Goal: Obtain resource: Download file/media

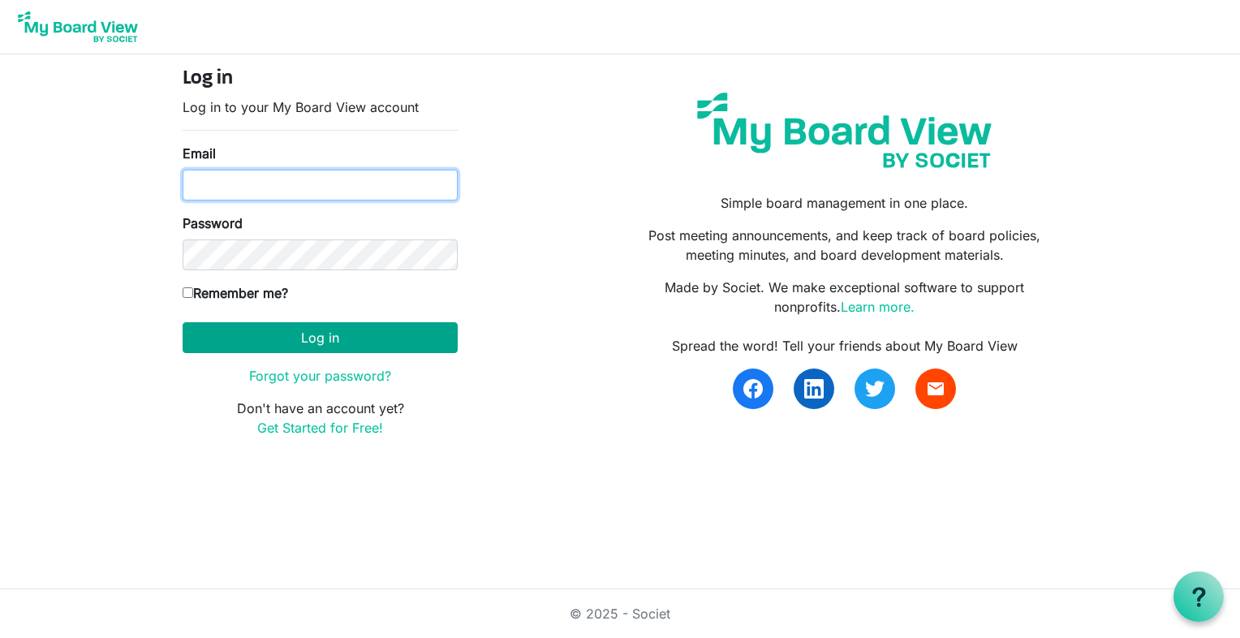
type input "[EMAIL_ADDRESS][PERSON_NAME][PERSON_NAME][DOMAIN_NAME]"
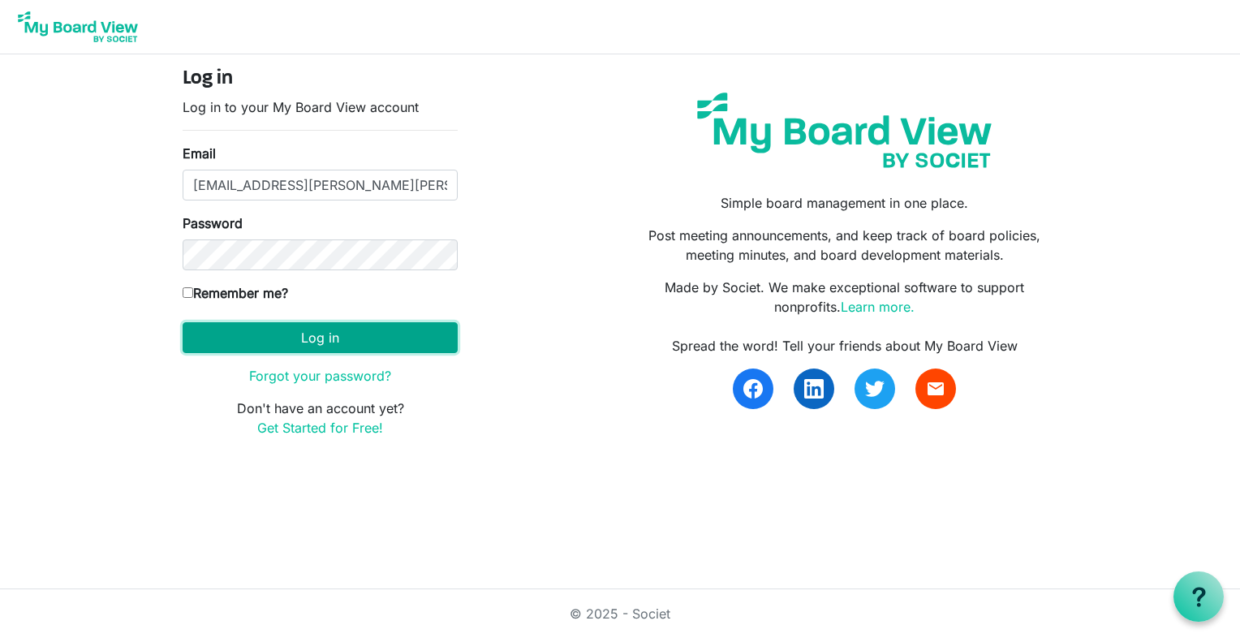
click at [309, 343] on button "Log in" at bounding box center [320, 337] width 275 height 31
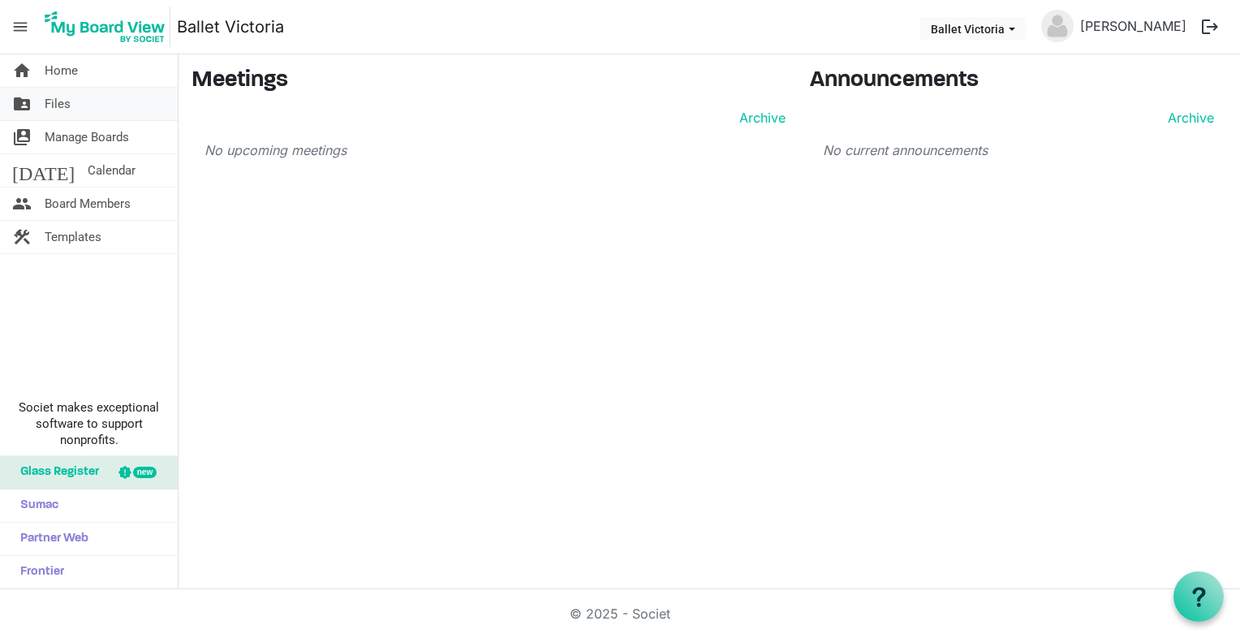
click at [57, 102] on span "Files" at bounding box center [58, 104] width 26 height 32
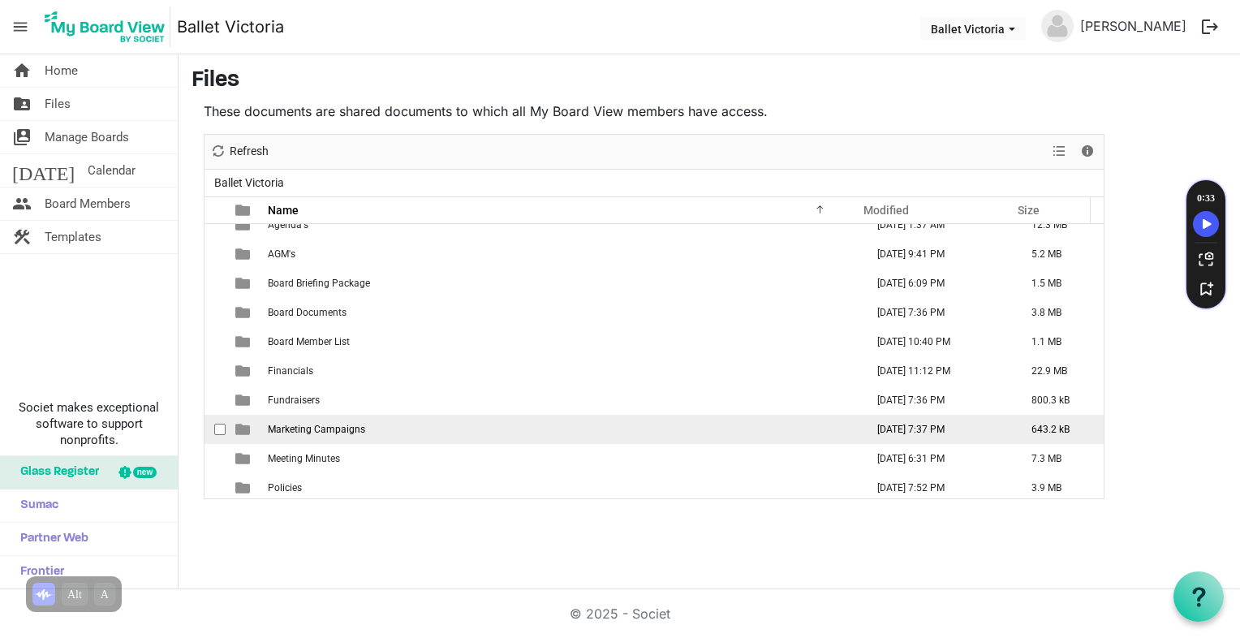
scroll to position [17, 0]
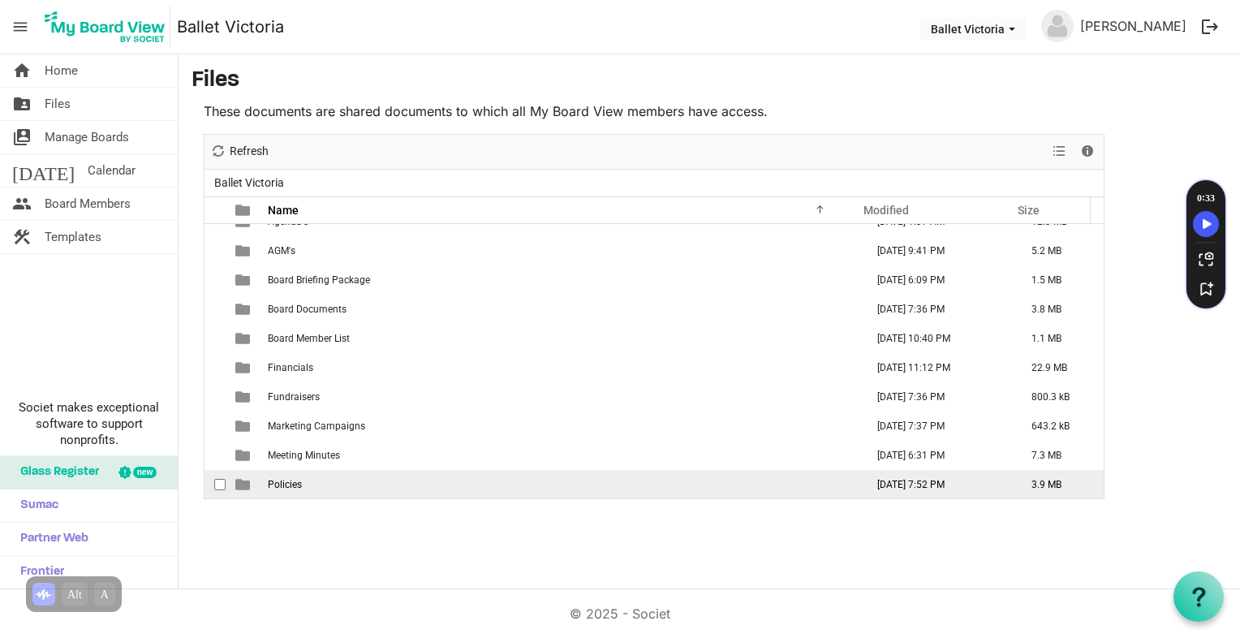
click at [294, 485] on span "Policies" at bounding box center [285, 484] width 34 height 11
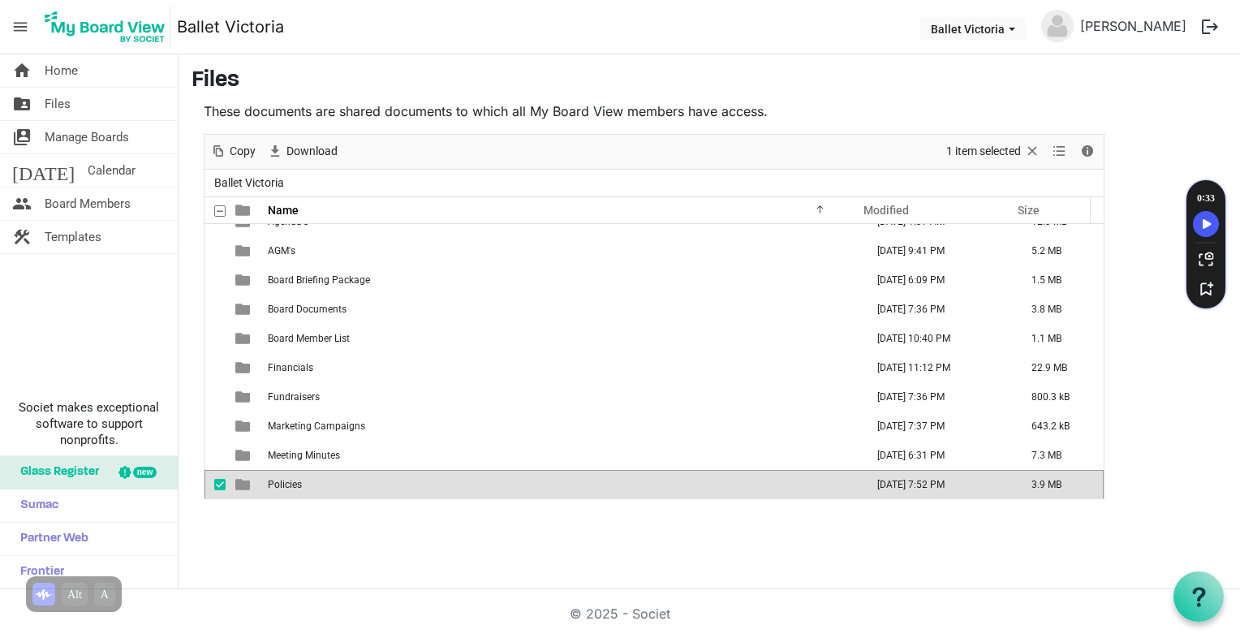
click at [294, 485] on span "Policies" at bounding box center [285, 484] width 34 height 11
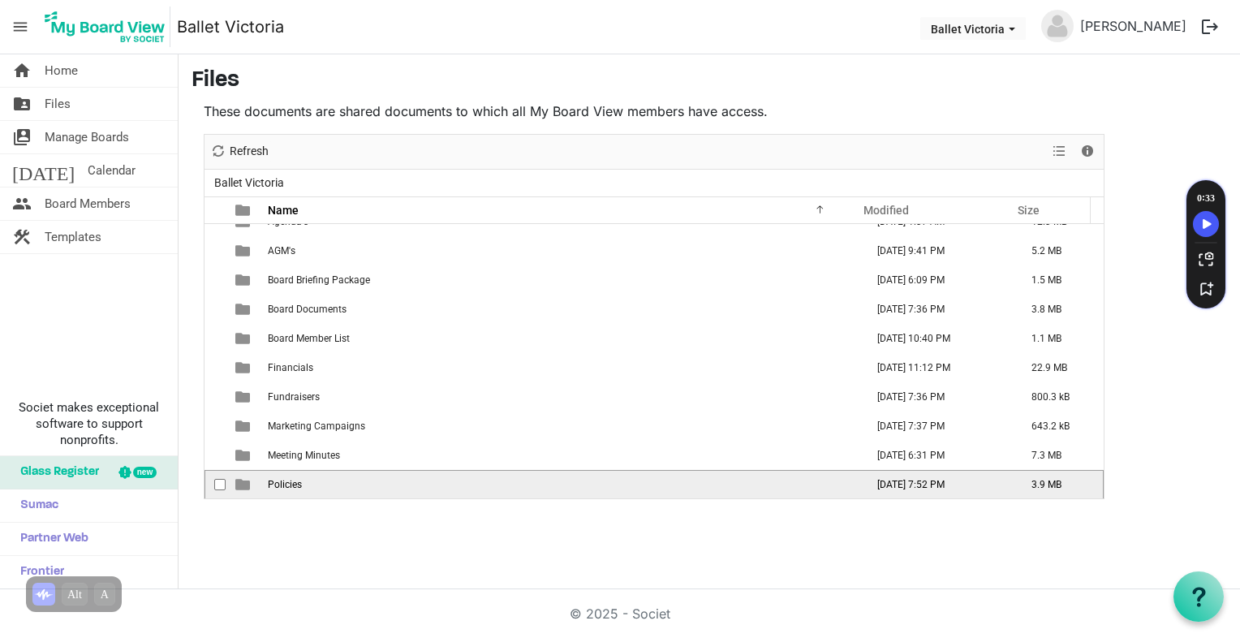
click at [294, 485] on span "Policies" at bounding box center [285, 484] width 34 height 11
click at [0, 0] on div at bounding box center [0, 0] width 0 height 0
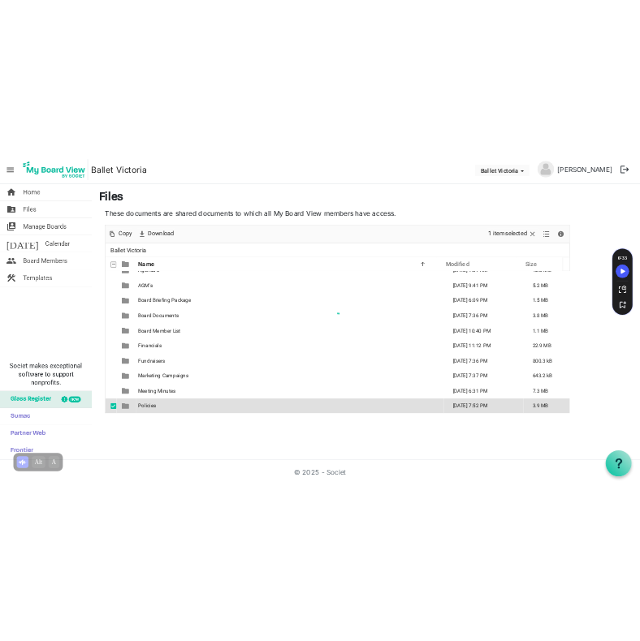
scroll to position [0, 0]
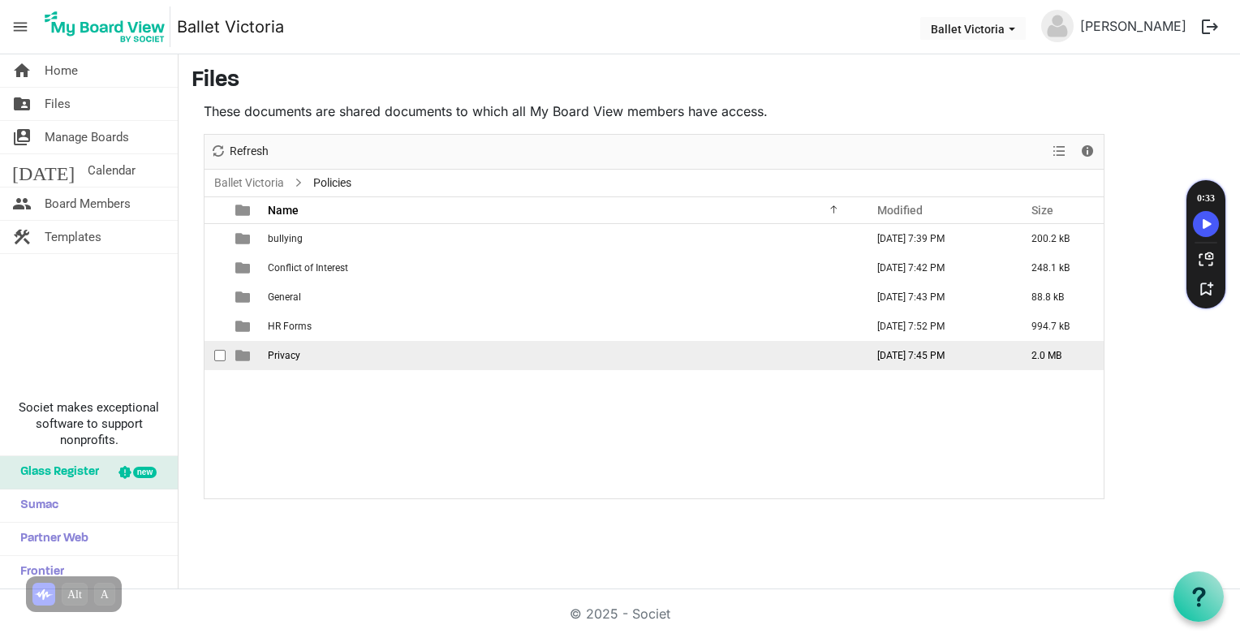
drag, startPoint x: 321, startPoint y: 361, endPoint x: 304, endPoint y: 357, distance: 17.5
click at [315, 360] on td "Privacy" at bounding box center [561, 355] width 597 height 29
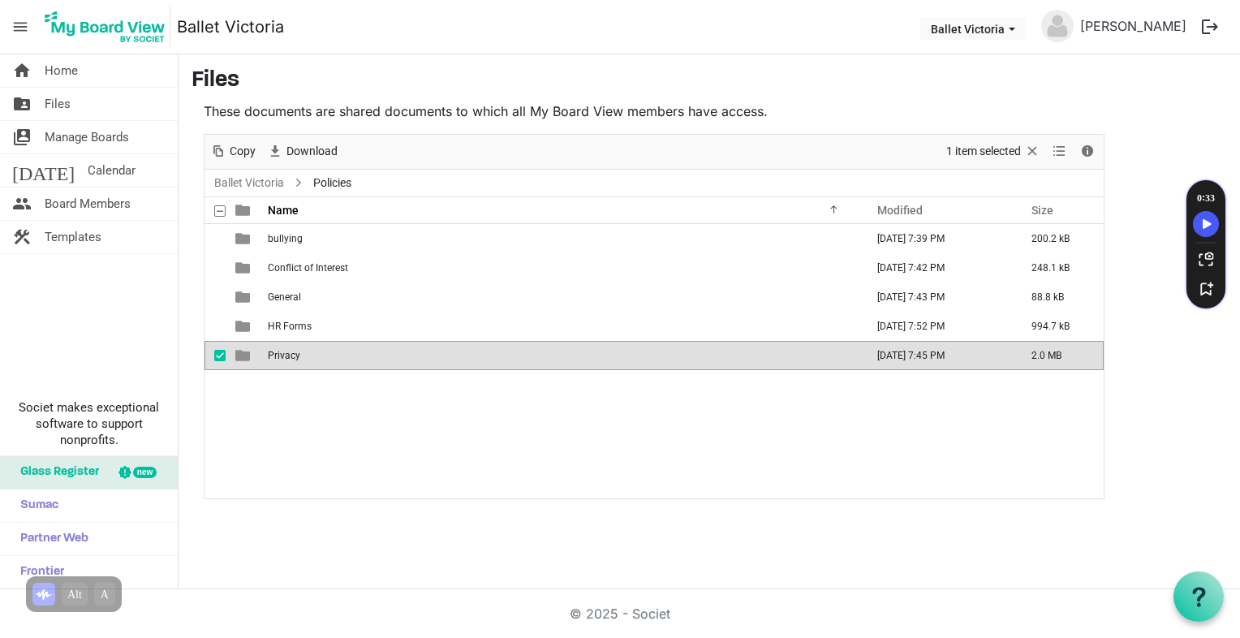
drag, startPoint x: 304, startPoint y: 357, endPoint x: 256, endPoint y: 364, distance: 47.6
click at [256, 364] on tr "Privacy August 11, 2025 7:45 PM 2.0 MB" at bounding box center [654, 355] width 899 height 29
click at [280, 416] on div "bullying August 11, 2025 7:39 PM 200.2 kB Conflict of Interest August 11, 2025 …" at bounding box center [654, 361] width 899 height 274
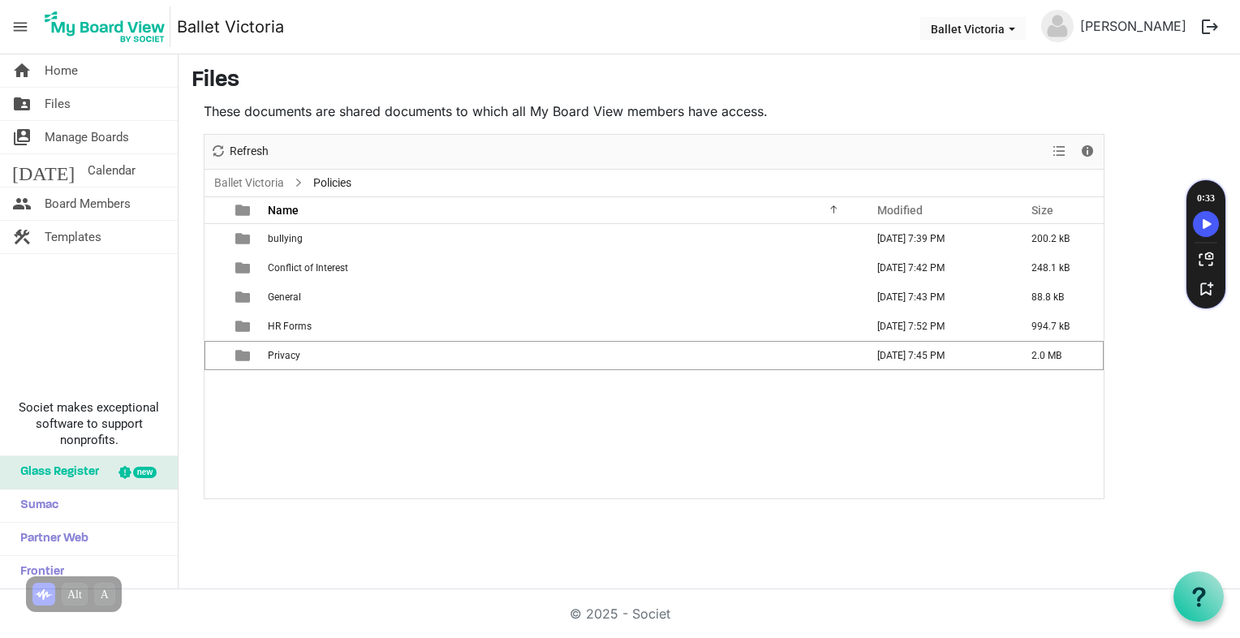
click at [582, 442] on div "bullying August 11, 2025 7:39 PM 200.2 kB Conflict of Interest August 11, 2025 …" at bounding box center [654, 361] width 899 height 274
